Goal: Information Seeking & Learning: Learn about a topic

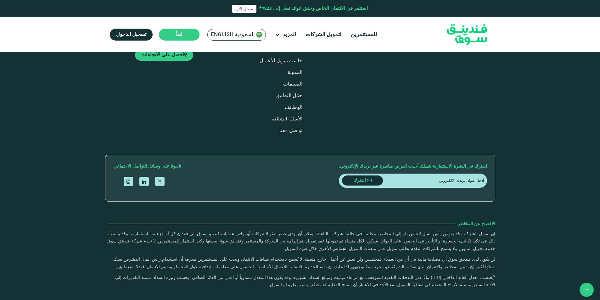
scroll to position [755, 0]
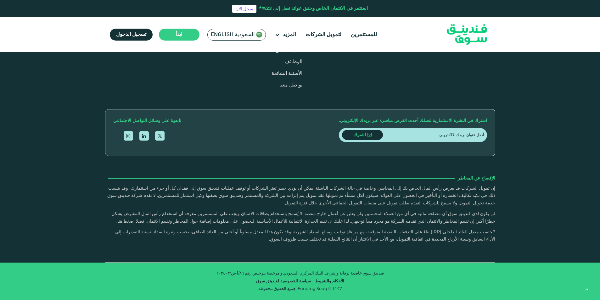
type tc-range-slider "4"
